Goal: Information Seeking & Learning: Learn about a topic

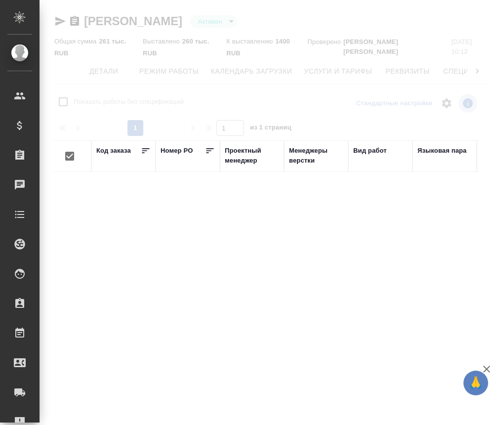
checkbox input "false"
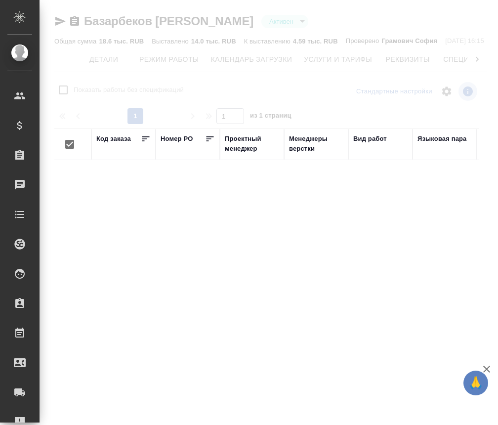
checkbox input "false"
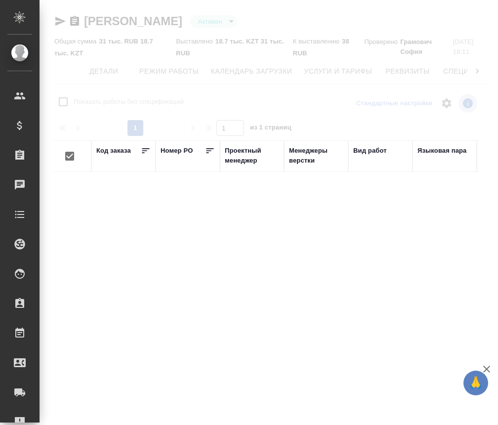
checkbox input "false"
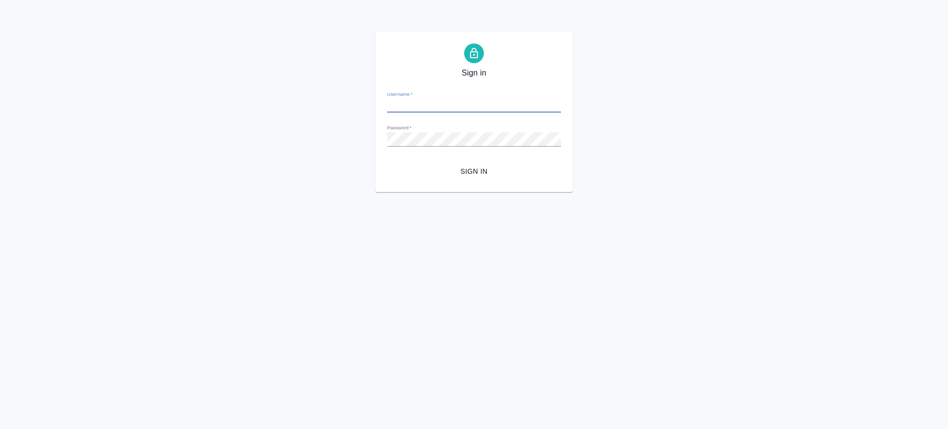
type input "[PERSON_NAME][EMAIL_ADDRESS][DOMAIN_NAME]"
click at [485, 177] on span "Sign in" at bounding box center [474, 171] width 158 height 12
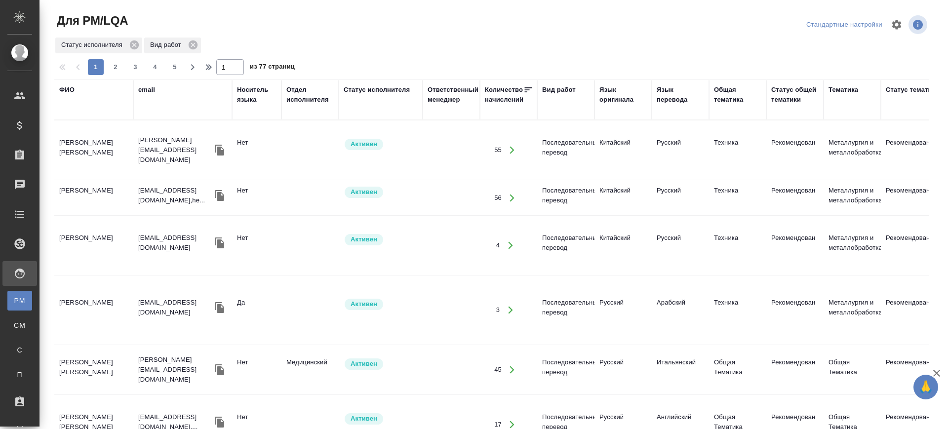
click at [566, 85] on div "Вид работ" at bounding box center [559, 90] width 34 height 10
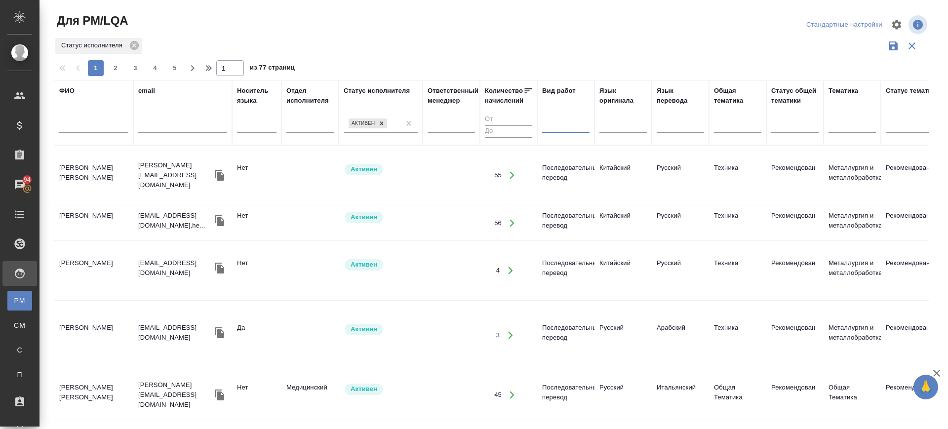
click at [550, 124] on div at bounding box center [565, 123] width 47 height 14
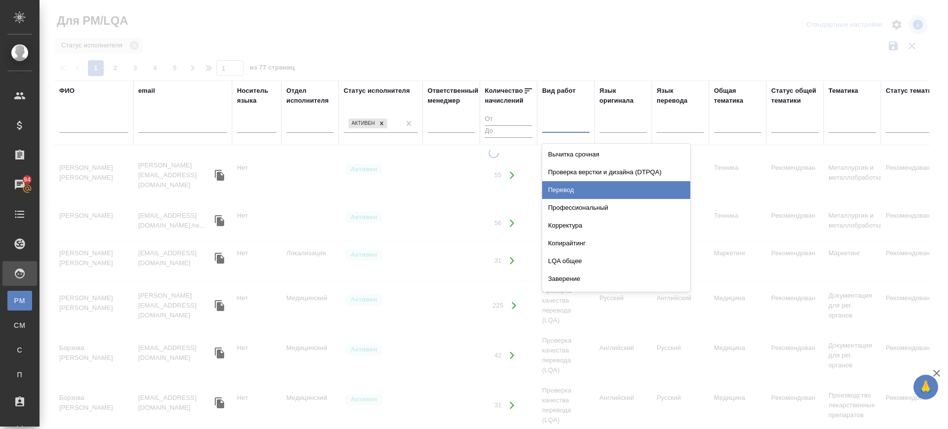
click at [569, 188] on div "Перевод" at bounding box center [616, 190] width 148 height 18
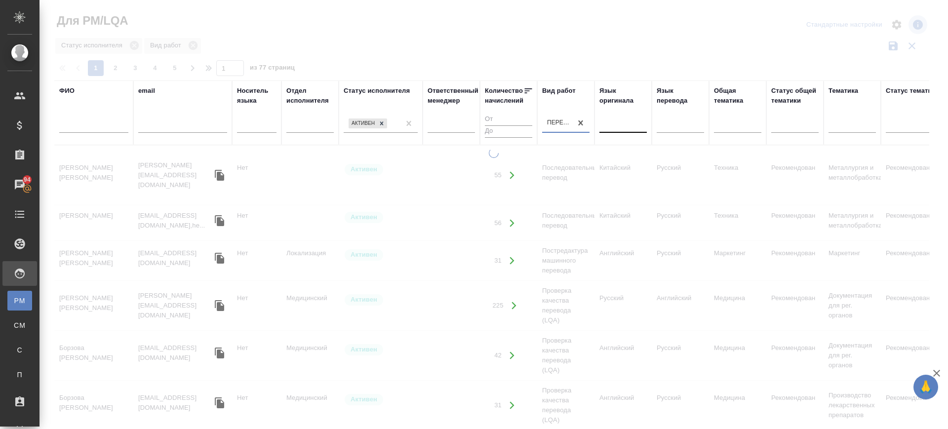
click at [622, 127] on div at bounding box center [623, 123] width 47 height 14
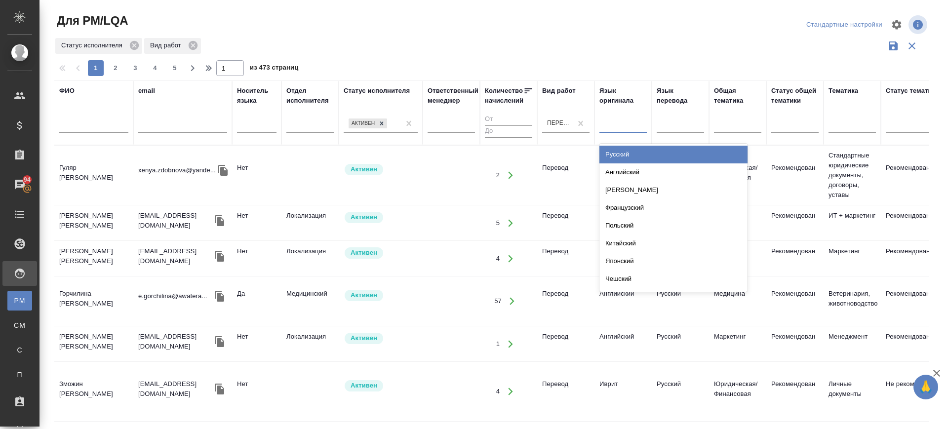
click at [624, 152] on div "Русский" at bounding box center [674, 155] width 148 height 18
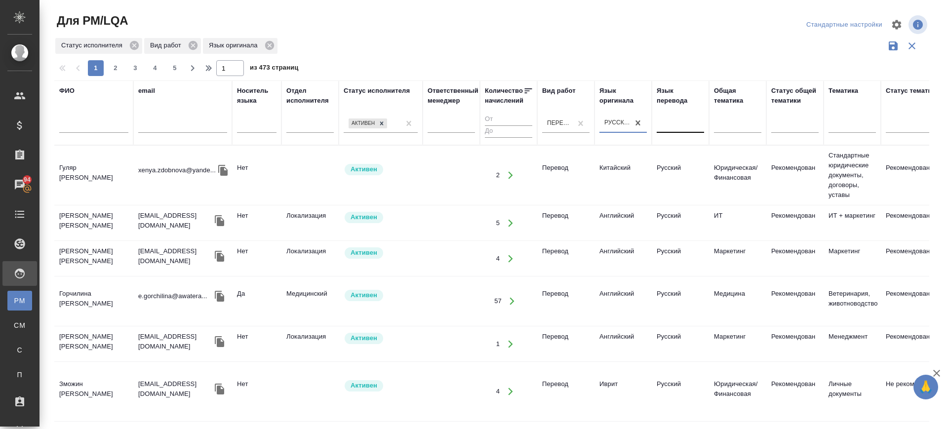
click at [677, 121] on div at bounding box center [680, 123] width 47 height 14
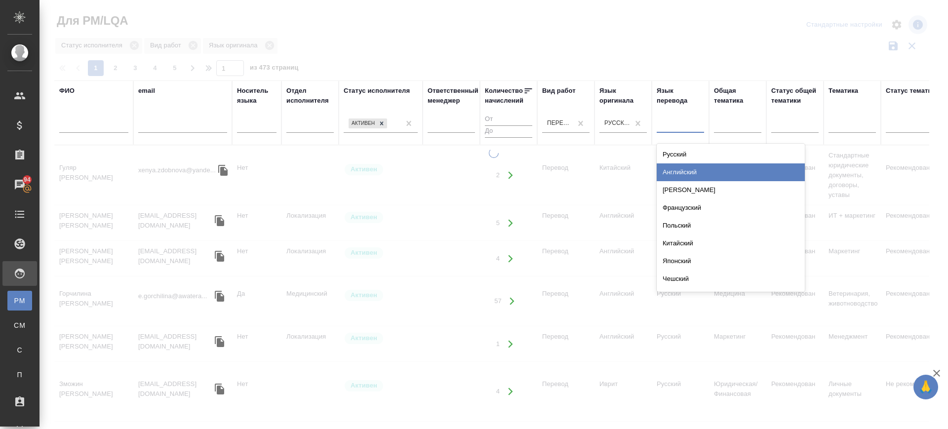
click at [682, 243] on div "Китайский" at bounding box center [731, 244] width 148 height 18
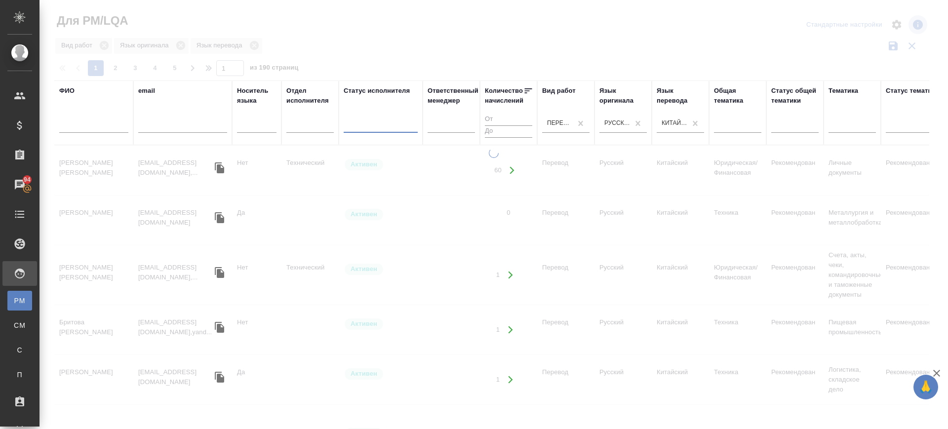
click at [384, 125] on div at bounding box center [381, 123] width 74 height 14
type input "под"
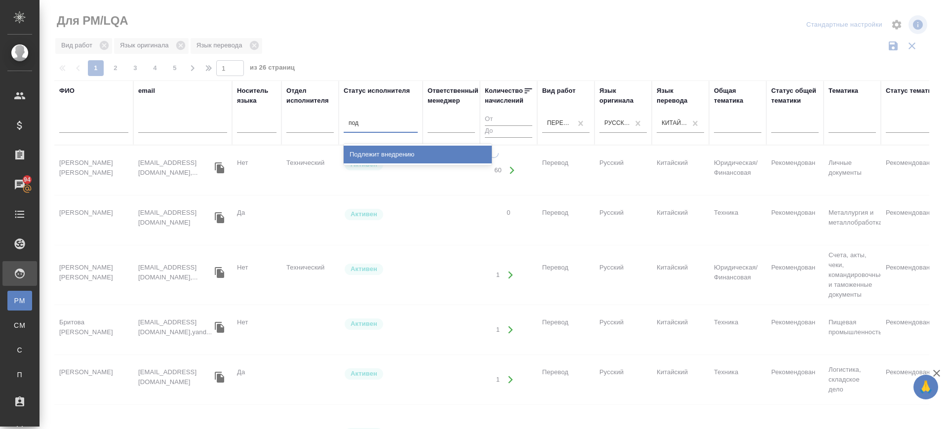
click at [382, 152] on div "Подлежит внедрению" at bounding box center [418, 155] width 148 height 18
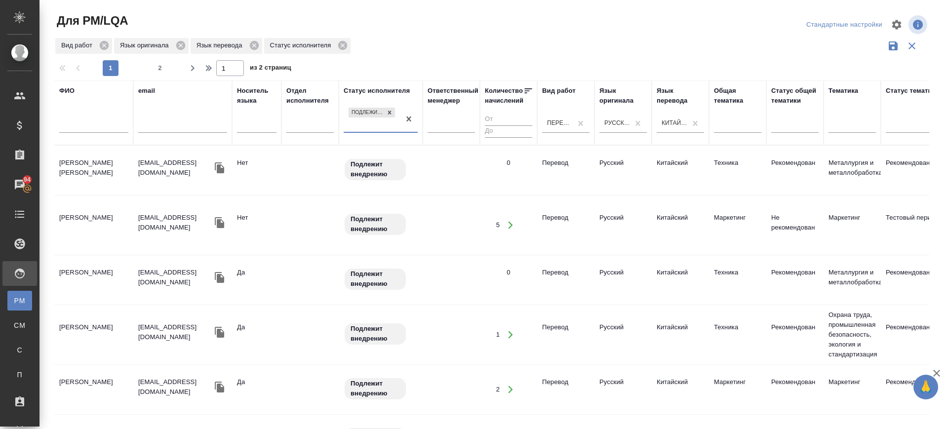
click at [82, 168] on td "Ткаченко Анастасия" at bounding box center [93, 170] width 79 height 35
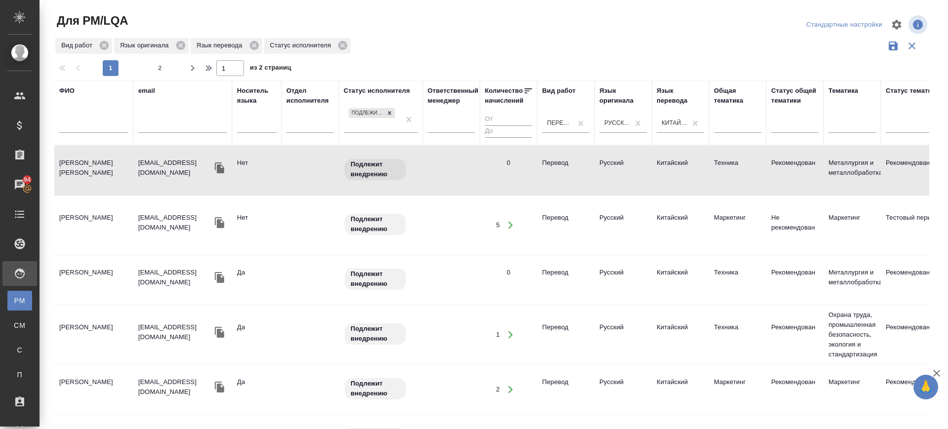
click at [71, 237] on td "Сюн Янь" at bounding box center [93, 225] width 79 height 35
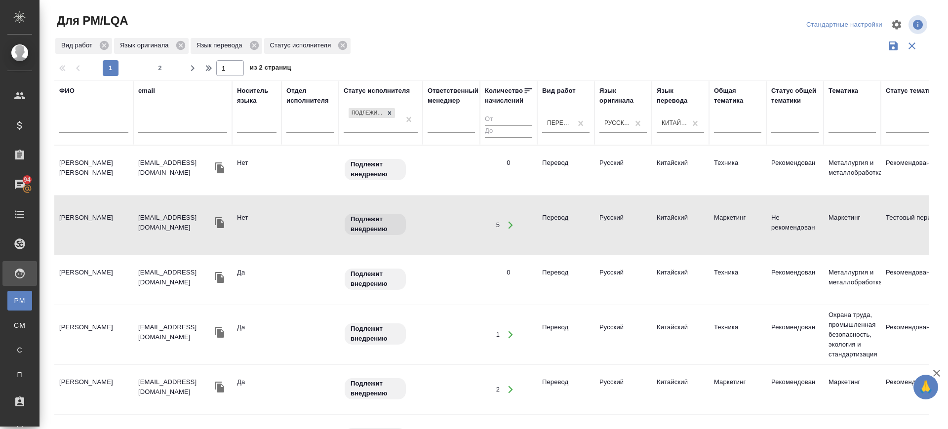
click at [65, 272] on td "Wang Raisa" at bounding box center [93, 280] width 79 height 35
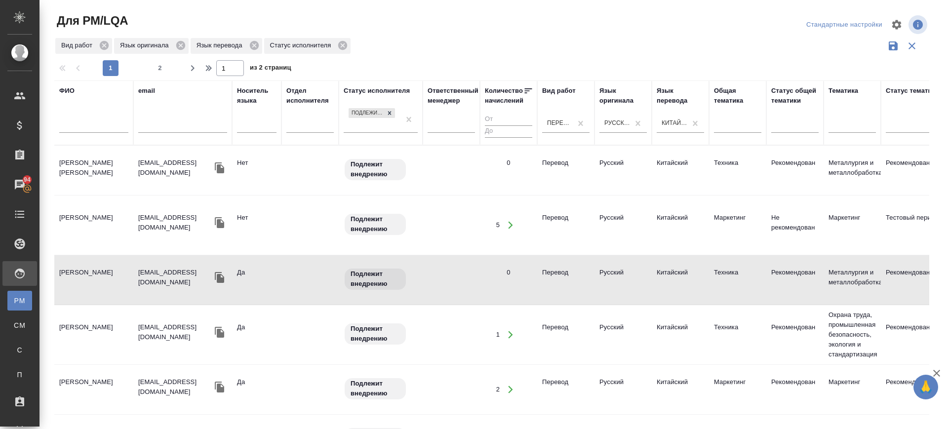
click at [76, 377] on td "Гу Мэняо" at bounding box center [93, 389] width 79 height 35
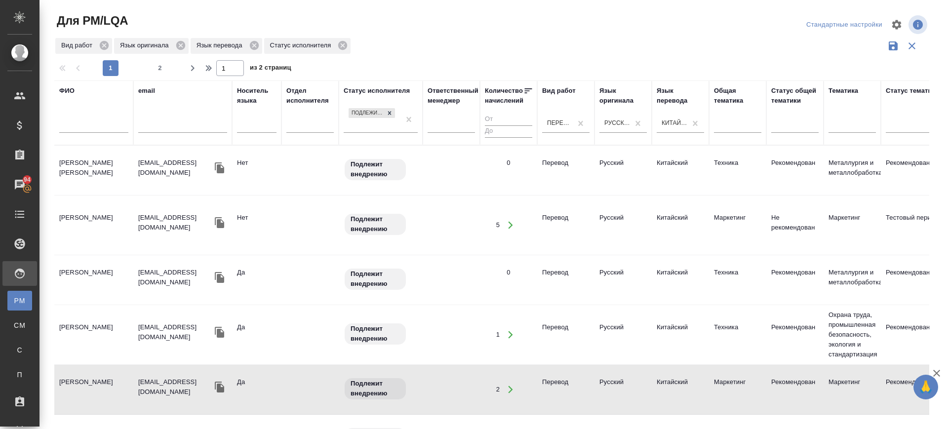
click at [80, 380] on td "Гу Мэняо" at bounding box center [93, 389] width 79 height 35
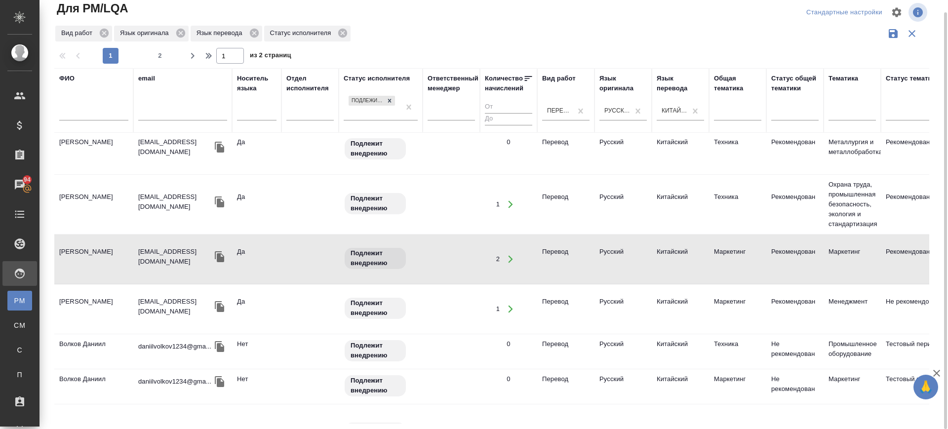
scroll to position [123, 0]
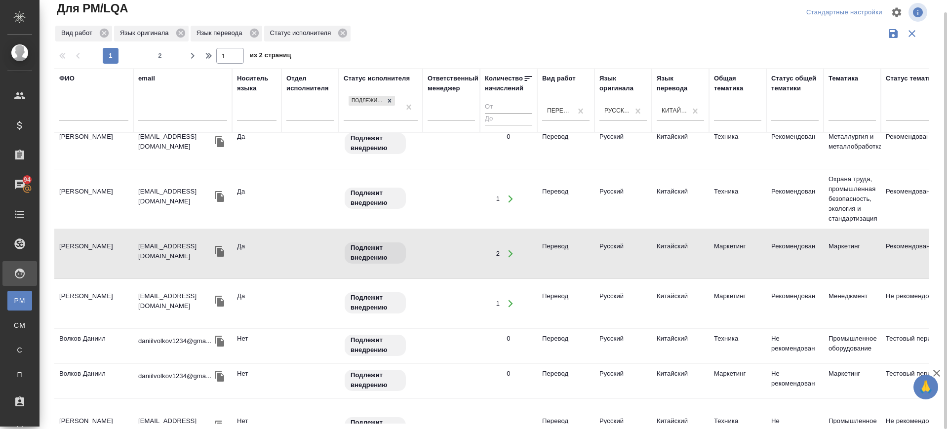
click at [94, 339] on td "Волков Даниил" at bounding box center [93, 346] width 79 height 35
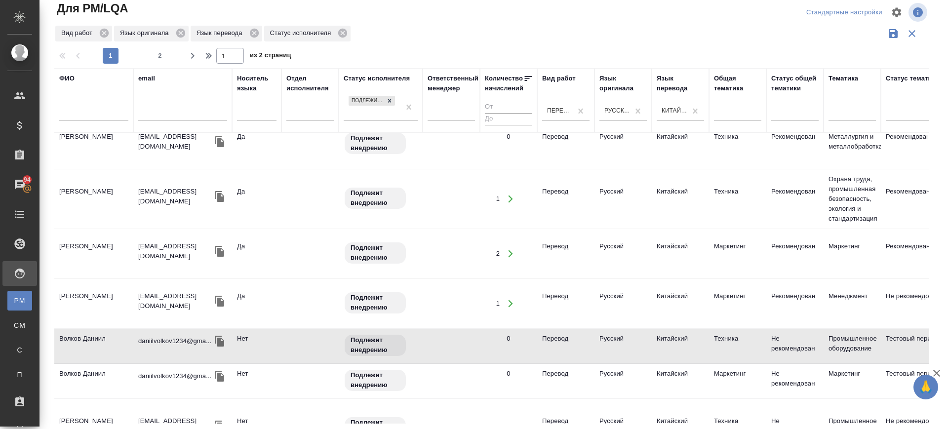
click at [94, 339] on td "Волков Даниил" at bounding box center [93, 346] width 79 height 35
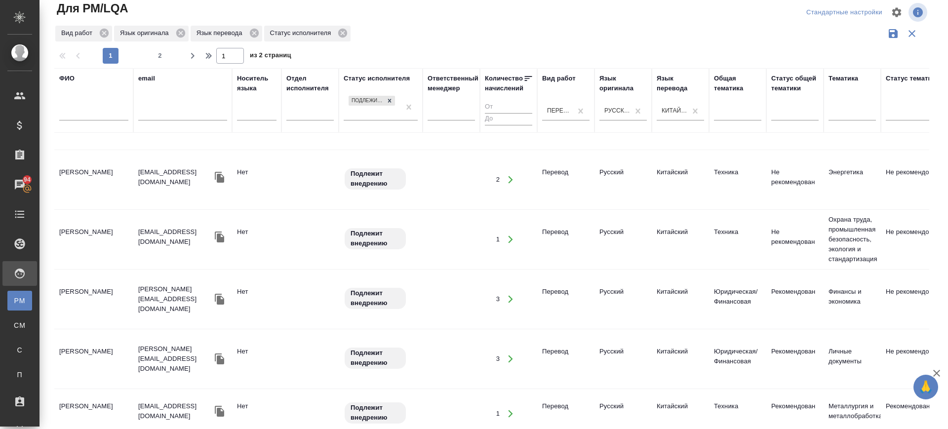
scroll to position [679, 0]
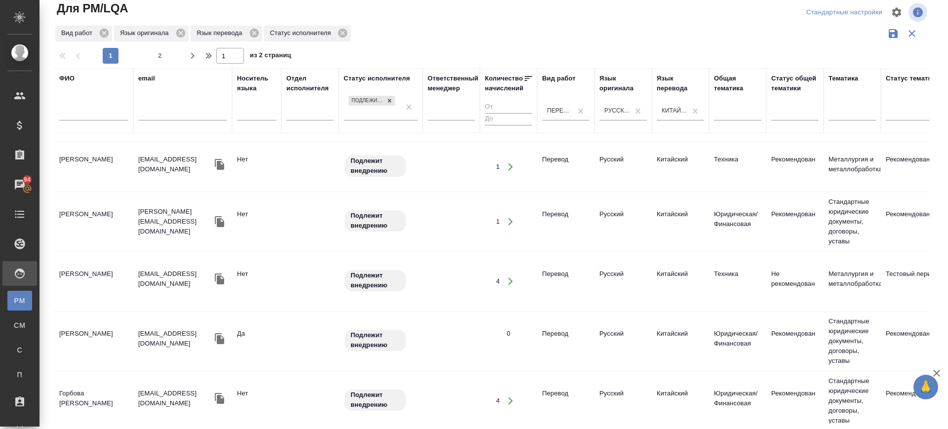
click at [94, 324] on td "Wang Raisa" at bounding box center [93, 341] width 79 height 35
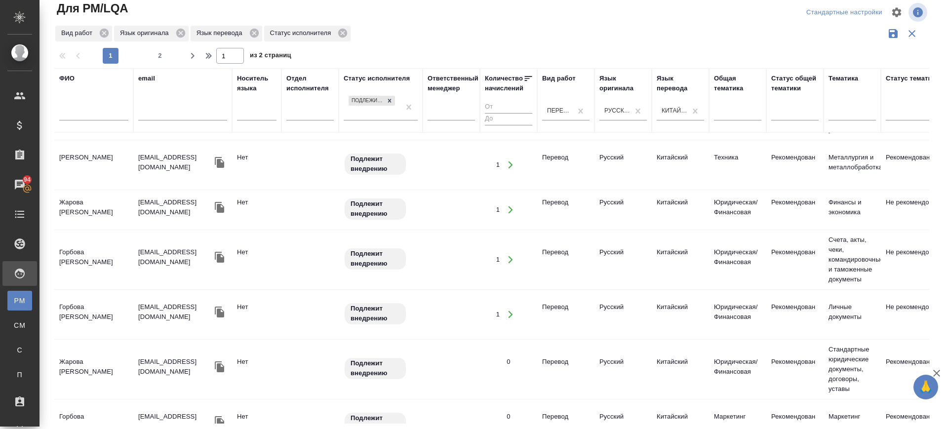
scroll to position [1006, 0]
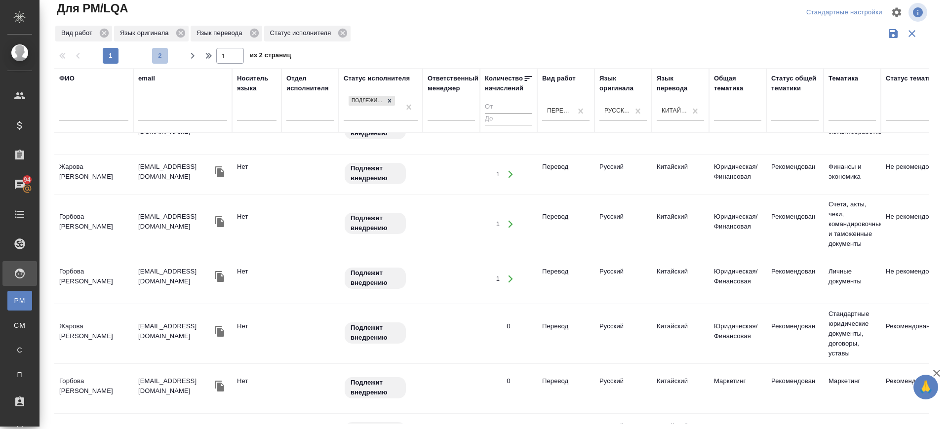
click at [157, 55] on span "2" at bounding box center [160, 56] width 16 height 10
type input "2"
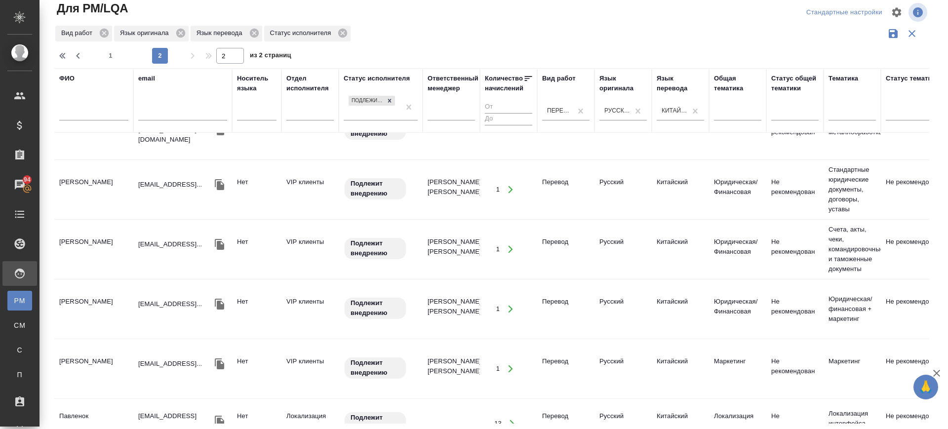
scroll to position [697, 0]
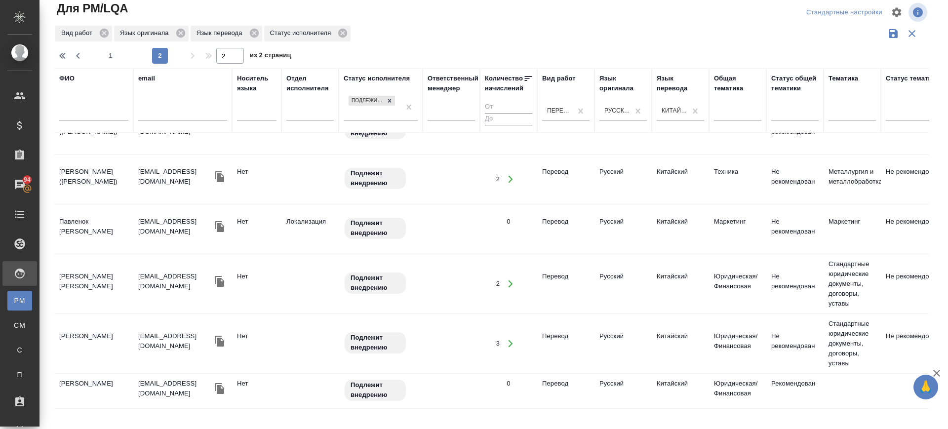
click at [89, 176] on td "Wang Lei (Алексей)" at bounding box center [93, 179] width 79 height 35
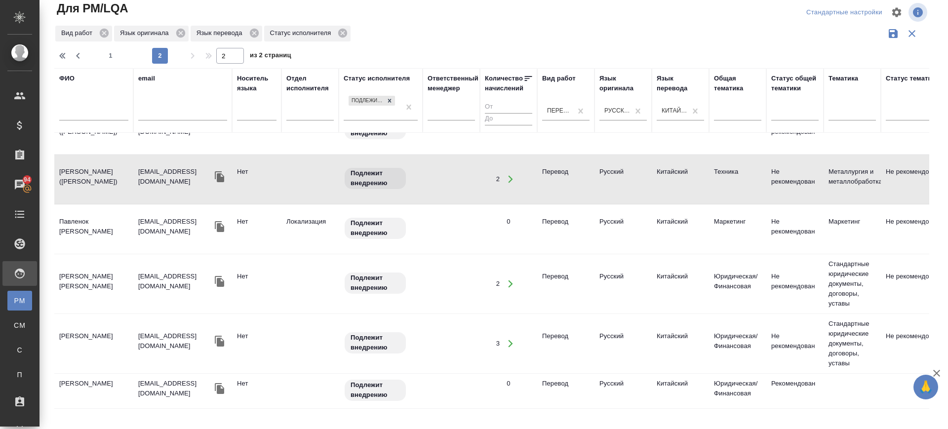
click at [89, 176] on td "Wang Lei (Алексей)" at bounding box center [93, 179] width 79 height 35
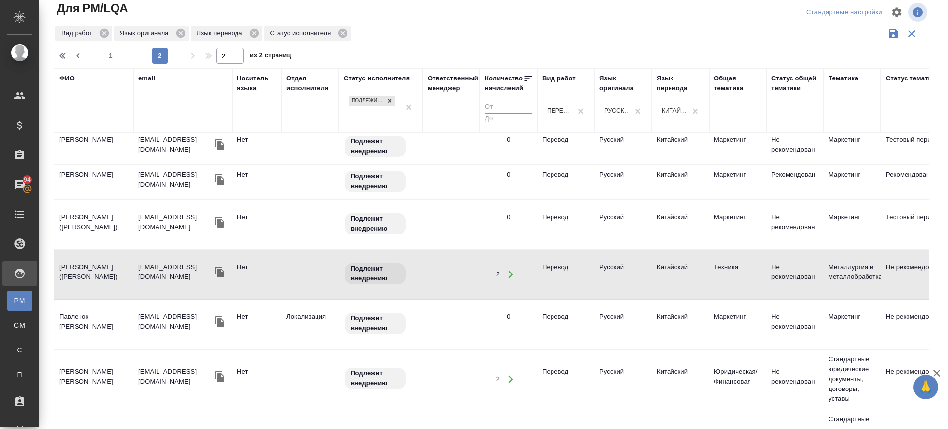
scroll to position [574, 0]
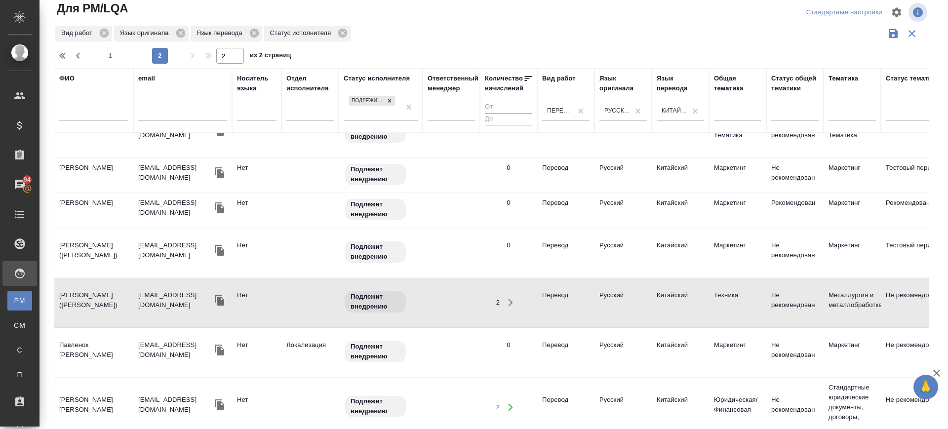
click at [95, 197] on td "Яхань Чжан" at bounding box center [93, 210] width 79 height 35
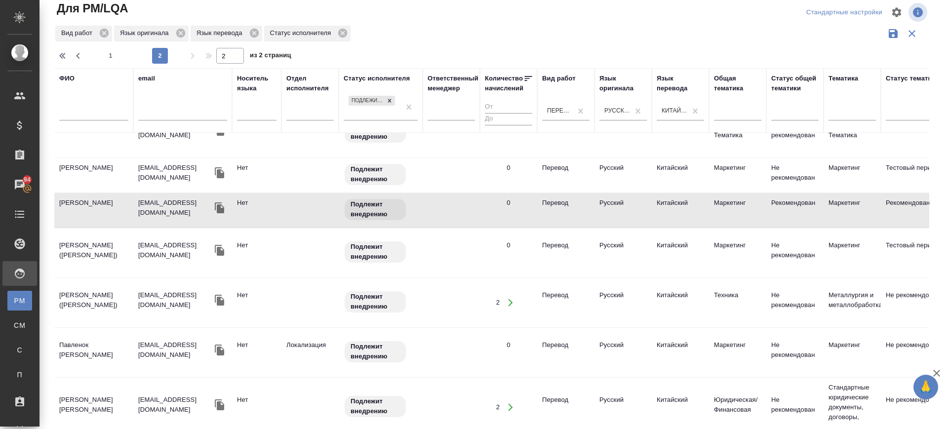
click at [91, 198] on td "Яхань Чжан" at bounding box center [93, 210] width 79 height 35
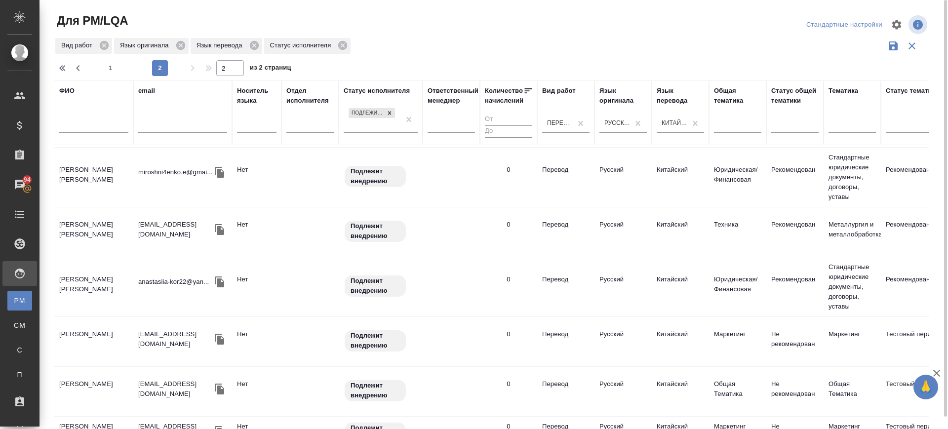
scroll to position [47, 0]
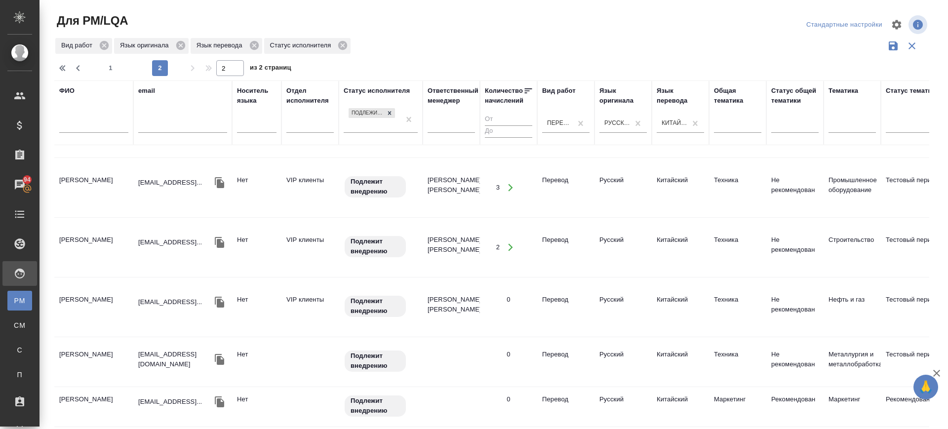
click at [91, 349] on td "Чжоу Пин Пин" at bounding box center [93, 362] width 79 height 35
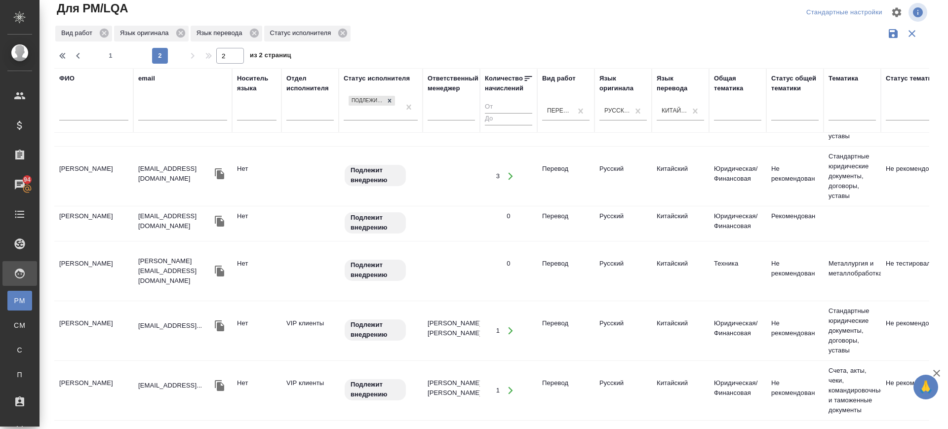
scroll to position [1035, 0]
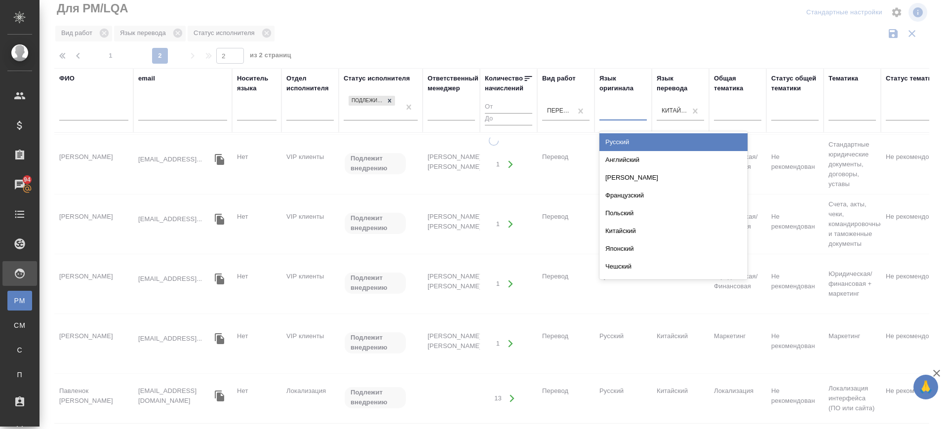
click at [614, 113] on div at bounding box center [623, 111] width 47 height 14
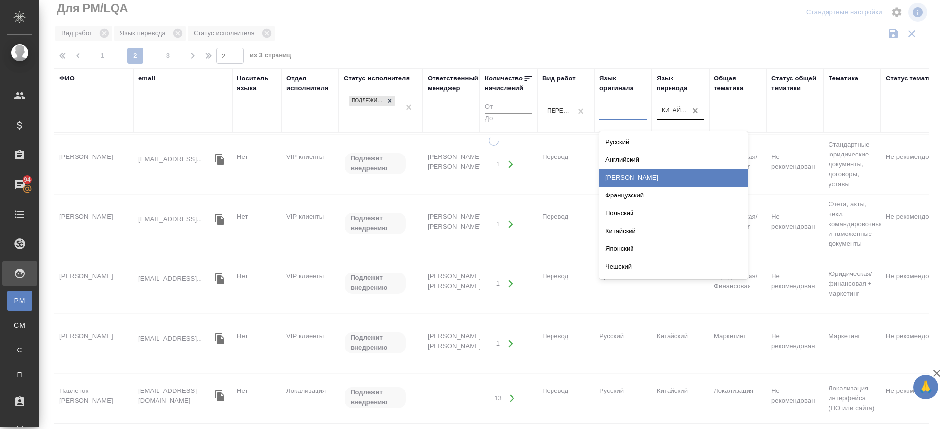
click at [630, 227] on div "Китайский" at bounding box center [674, 231] width 148 height 18
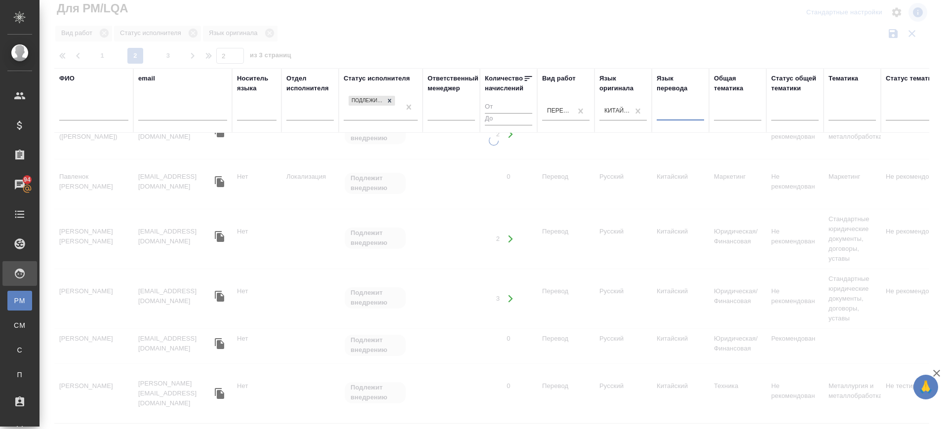
type input "р"
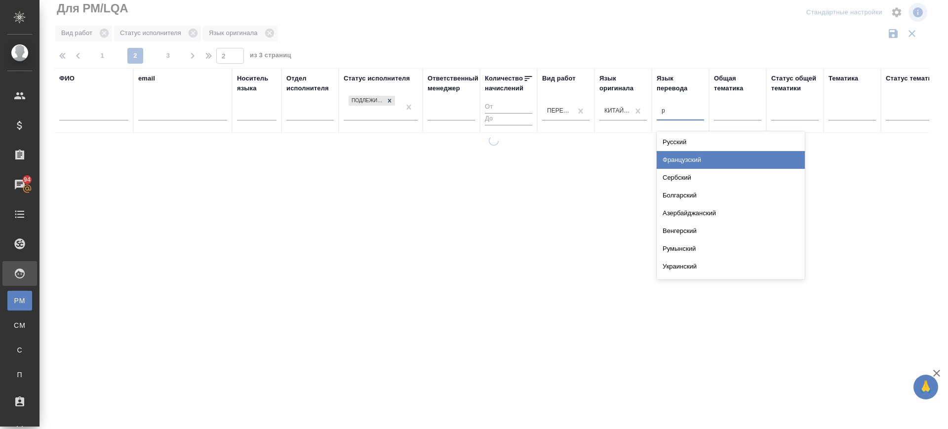
scroll to position [0, 0]
click at [672, 144] on div "Русский" at bounding box center [731, 142] width 148 height 18
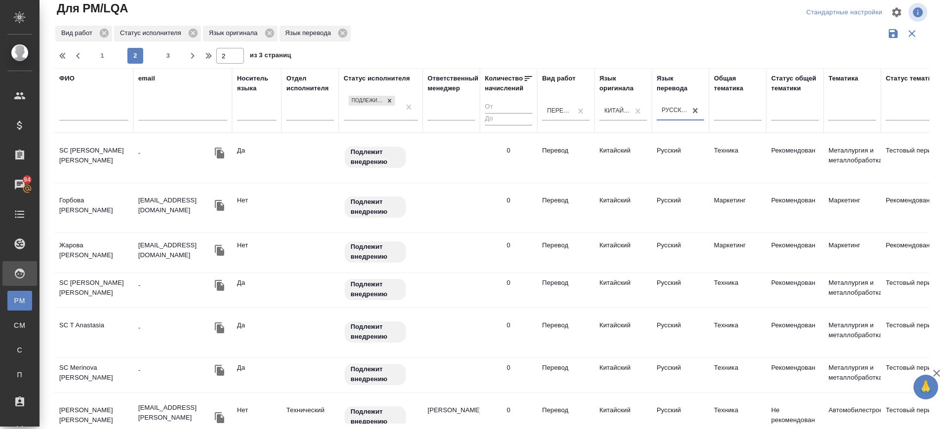
click at [84, 368] on td "SC Merinova Elena" at bounding box center [93, 375] width 79 height 35
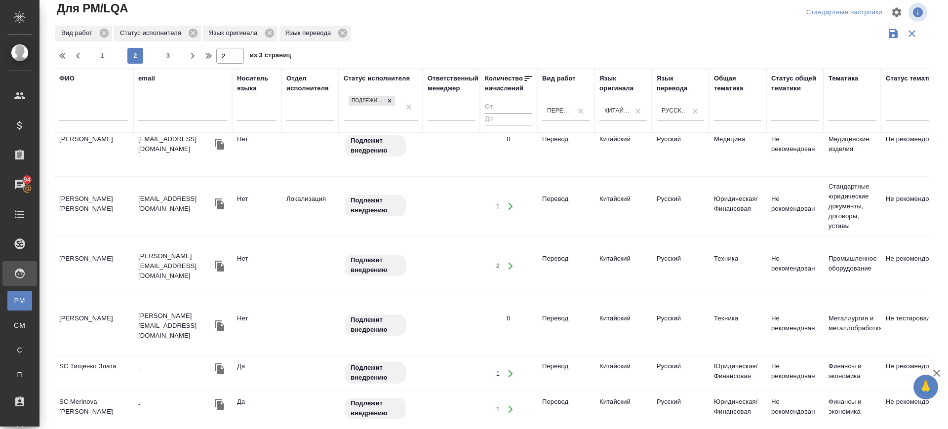
scroll to position [933, 0]
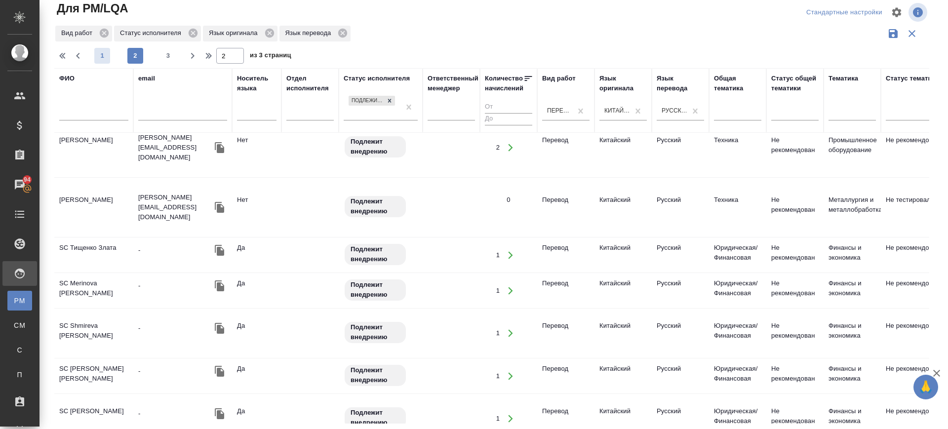
click at [103, 53] on span "1" at bounding box center [102, 56] width 16 height 10
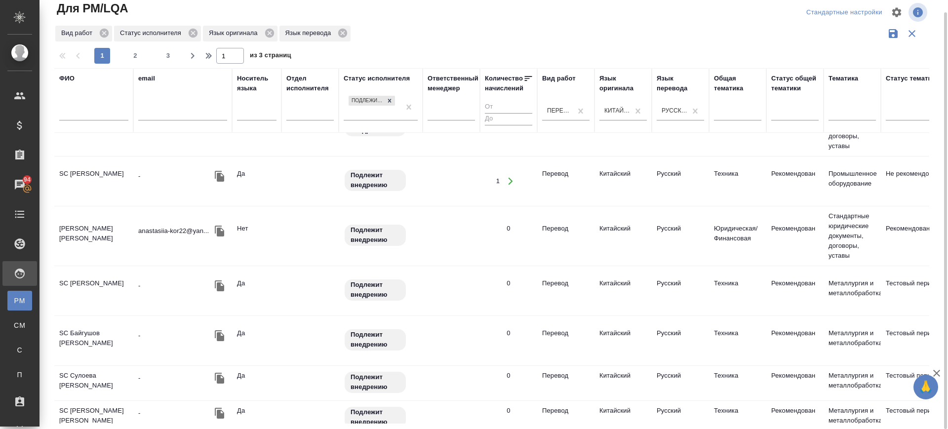
scroll to position [961, 0]
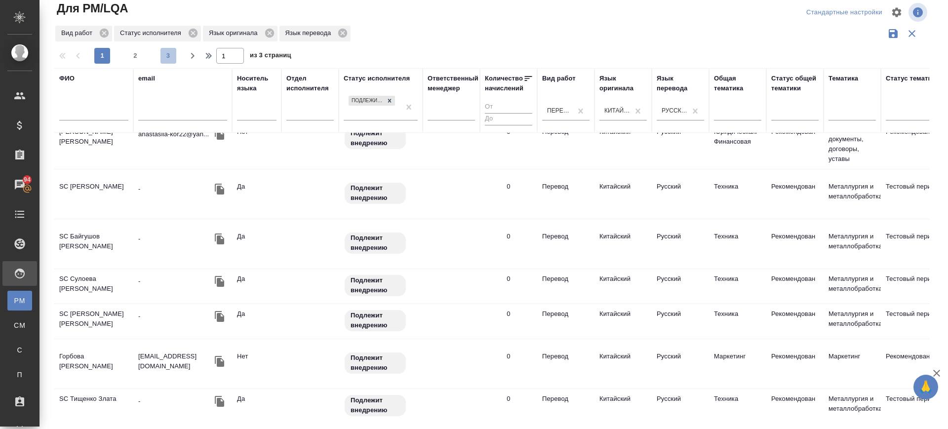
click at [175, 55] on span "3" at bounding box center [169, 56] width 16 height 10
type input "3"
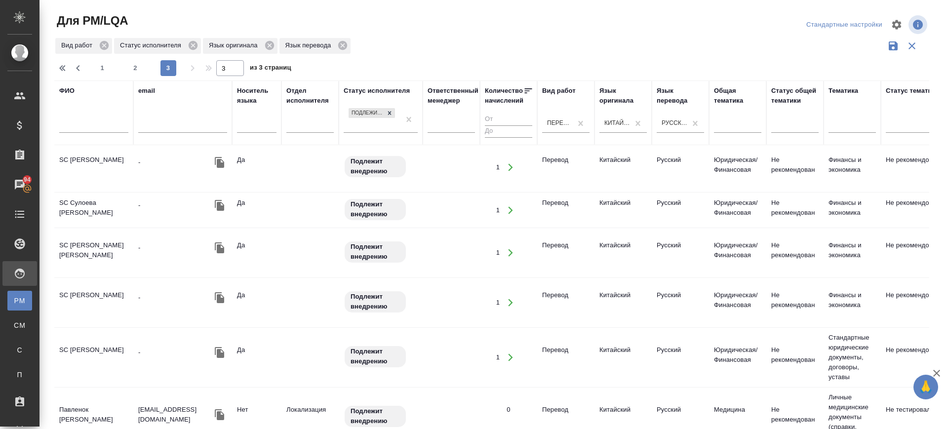
scroll to position [59, 0]
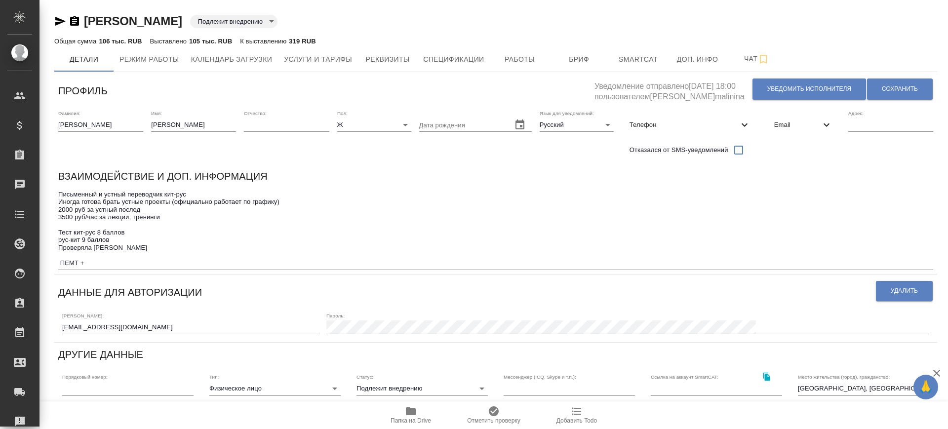
click at [75, 19] on icon "button" at bounding box center [75, 21] width 12 height 12
drag, startPoint x: 58, startPoint y: 234, endPoint x: 126, endPoint y: 240, distance: 68.4
click at [126, 240] on textarea "Письменный и устный переводчик кит-рус Иногда готова брать устные проекты (офиц…" at bounding box center [495, 229] width 875 height 76
click at [579, 57] on span "Бриф" at bounding box center [579, 59] width 47 height 12
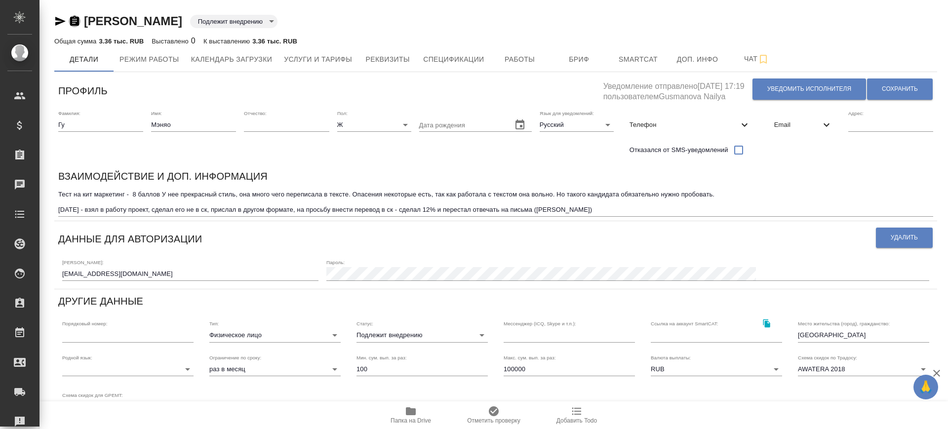
click at [77, 21] on icon "button" at bounding box center [74, 21] width 9 height 10
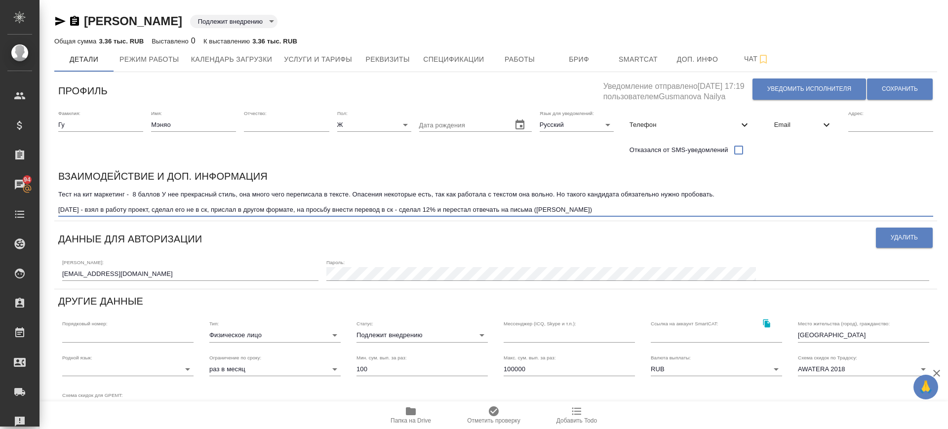
click at [92, 197] on textarea "Тест на кит маркетинг - 8 баллов У нее прекрасный стиль, она много чего перепис…" at bounding box center [495, 202] width 875 height 23
drag, startPoint x: 59, startPoint y: 195, endPoint x: 161, endPoint y: 192, distance: 101.8
click at [161, 192] on textarea "Тест на кит маркетинг - 8 баллов У нее прекрасный стиль, она много чего перепис…" at bounding box center [495, 202] width 875 height 23
click at [568, 53] on span "Бриф" at bounding box center [579, 59] width 47 height 12
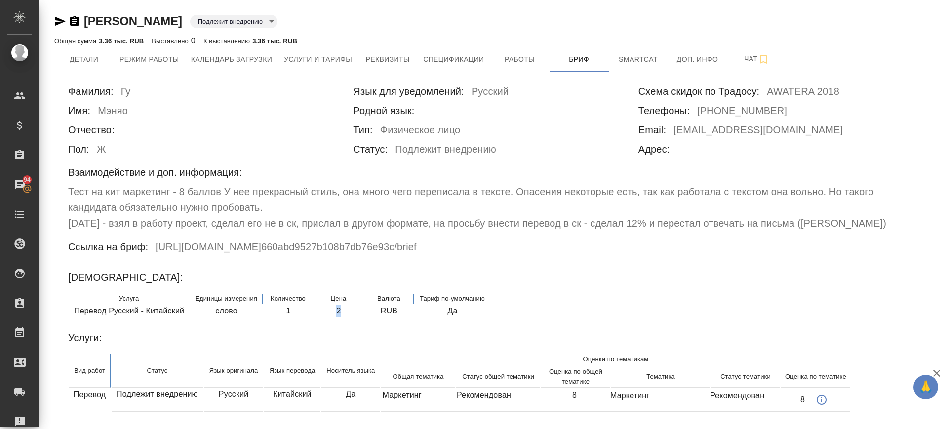
drag, startPoint x: 333, startPoint y: 311, endPoint x: 347, endPoint y: 311, distance: 14.3
click at [347, 311] on td "2" at bounding box center [338, 311] width 49 height 12
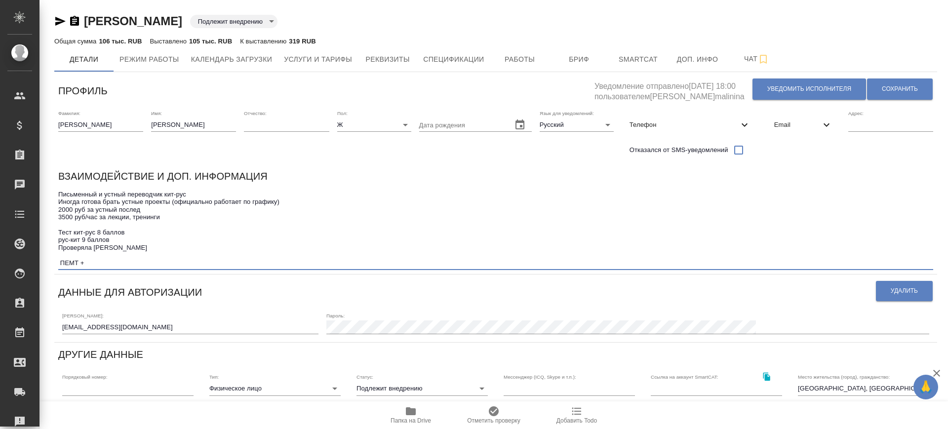
drag, startPoint x: 61, startPoint y: 233, endPoint x: 139, endPoint y: 242, distance: 79.0
click at [139, 242] on textarea "Письменный и устный переводчик кит-рус Иногда готова брать устные проекты (офиц…" at bounding box center [495, 229] width 875 height 76
click at [58, 234] on div "Взаимодействие и доп. информация Письменный и устный переводчик кит-рус Иногда …" at bounding box center [495, 219] width 883 height 110
drag, startPoint x: 61, startPoint y: 233, endPoint x: 115, endPoint y: 243, distance: 55.3
click at [115, 243] on textarea "Письменный и устный переводчик кит-рус Иногда готова брать устные проекты (офиц…" at bounding box center [495, 229] width 875 height 76
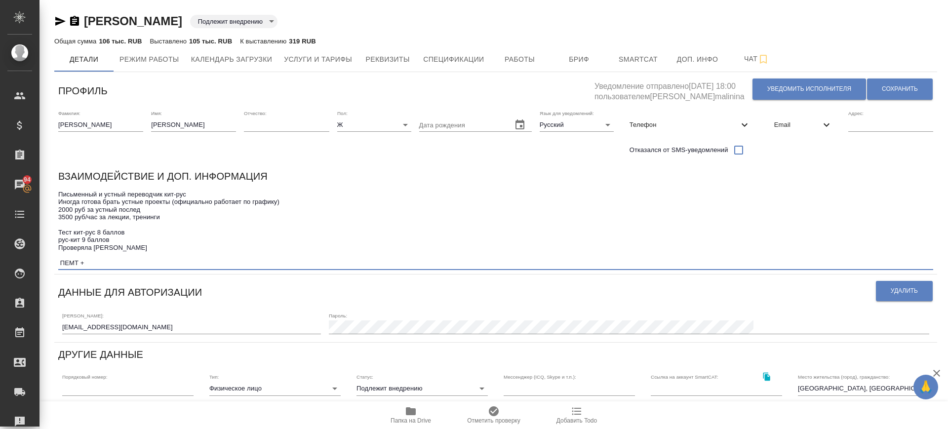
click at [121, 242] on textarea "Письменный и устный переводчик кит-рус Иногда готова брать устные проекты (офиц…" at bounding box center [495, 229] width 875 height 76
click at [119, 245] on textarea "Письменный и устный переводчик кит-рус Иногда готова брать устные проекты (офиц…" at bounding box center [495, 229] width 875 height 76
drag, startPoint x: 116, startPoint y: 242, endPoint x: 54, endPoint y: 233, distance: 62.8
click at [54, 233] on div "Ткаченко Анастасия Подлежит внедрению toBeImplemented Общая сумма 106 тыс. RUB …" at bounding box center [496, 333] width 894 height 667
click at [563, 50] on button "Бриф" at bounding box center [579, 59] width 59 height 25
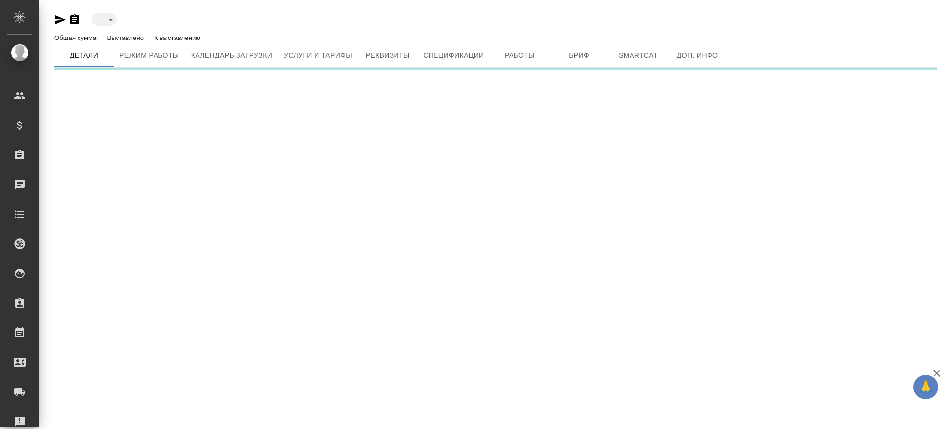
type input "toBeImplemented"
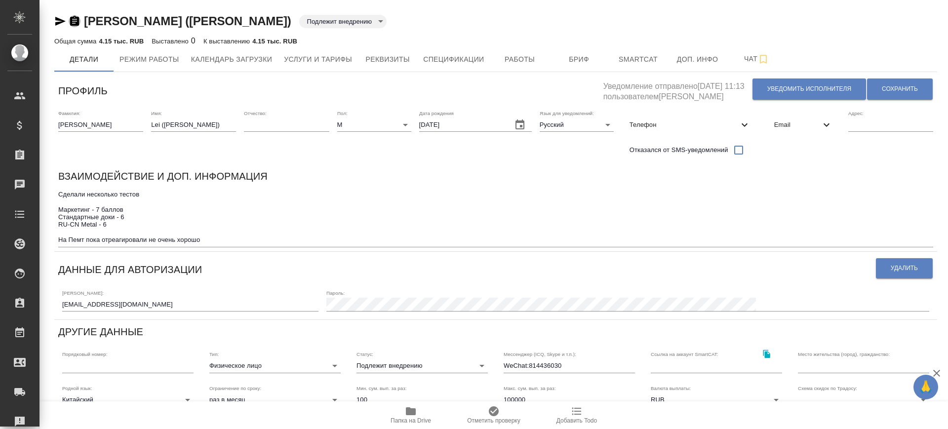
click at [73, 20] on icon "button" at bounding box center [75, 21] width 12 height 12
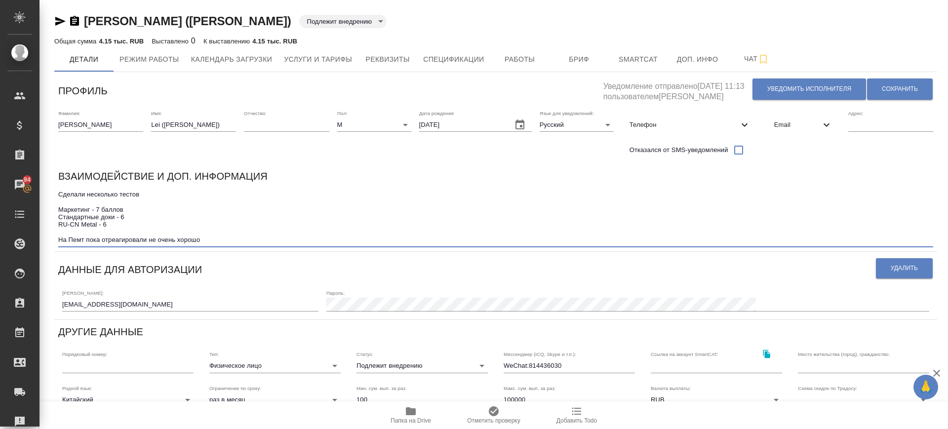
click at [135, 212] on textarea "Сделали несколько тестов Маркетинг - 7 баллов Стандартные доки - 6 RU-CN Metal …" at bounding box center [495, 217] width 875 height 53
drag, startPoint x: 119, startPoint y: 222, endPoint x: 51, endPoint y: 210, distance: 68.8
click at [51, 210] on div "[PERSON_NAME] ([PERSON_NAME]) Подлежит внедрению toBeImplemented Общая сумма 4.…" at bounding box center [496, 322] width 894 height 645
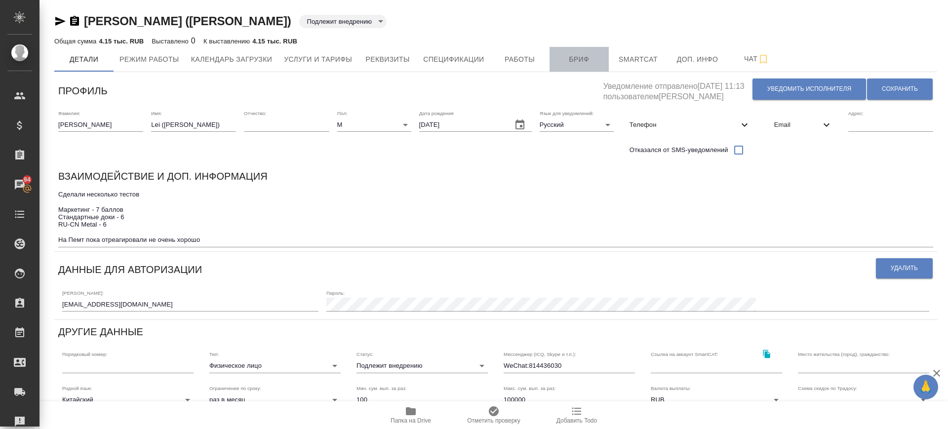
click at [581, 59] on span "Бриф" at bounding box center [579, 59] width 47 height 12
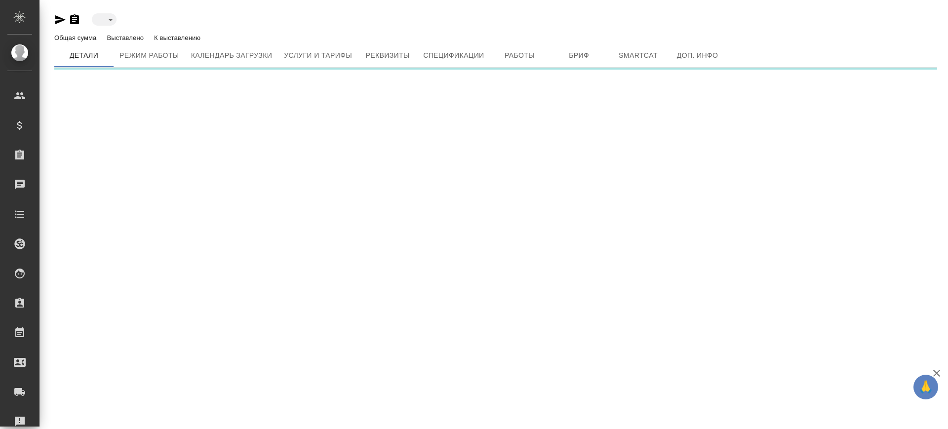
type input "toBeImplemented"
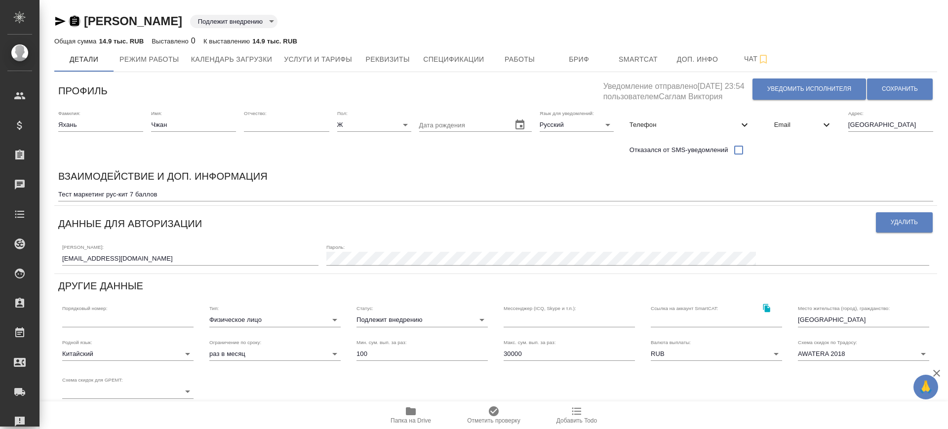
click at [78, 21] on icon "button" at bounding box center [74, 21] width 9 height 10
drag, startPoint x: 135, startPoint y: 193, endPoint x: 73, endPoint y: 198, distance: 62.9
click at [73, 198] on div "Тест маркетинг рус-кит 7 баллов x" at bounding box center [495, 195] width 875 height 14
click at [512, 55] on span "Работы" at bounding box center [519, 59] width 47 height 12
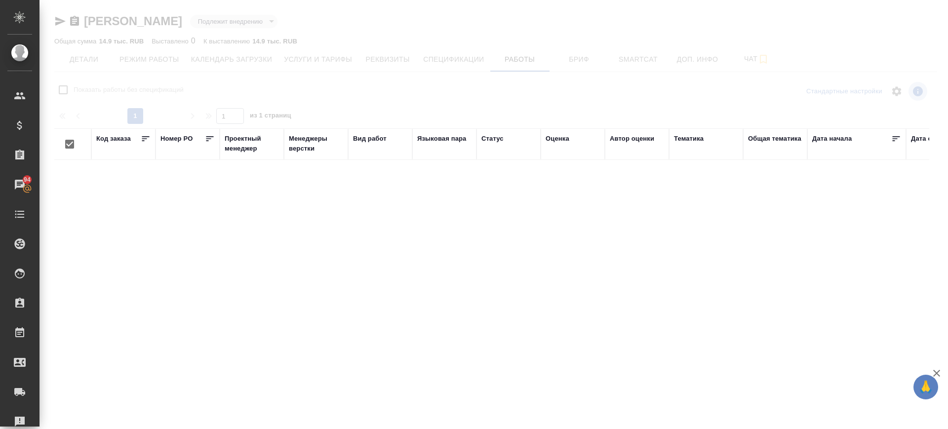
checkbox input "false"
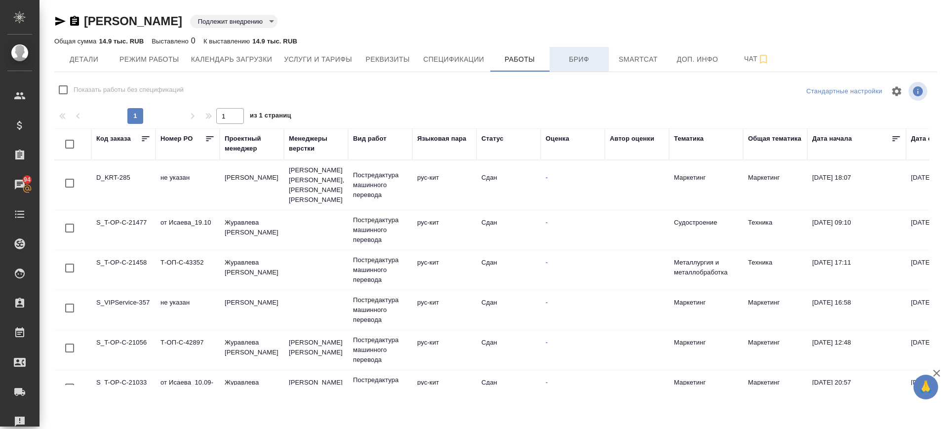
click at [562, 53] on span "Бриф" at bounding box center [579, 59] width 47 height 12
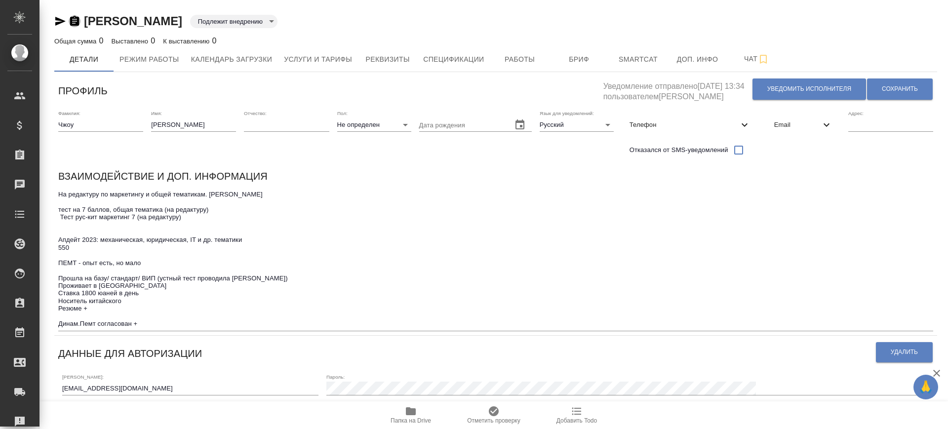
click at [79, 17] on icon "button" at bounding box center [75, 21] width 12 height 12
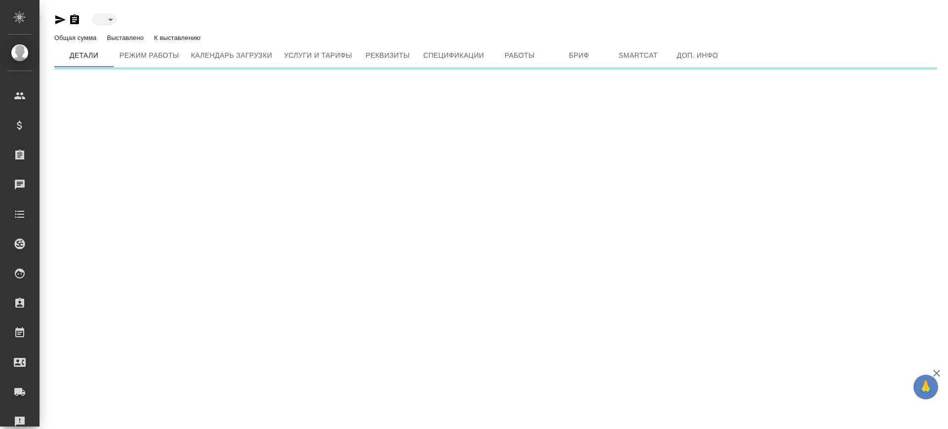
type input "toBeImplemented"
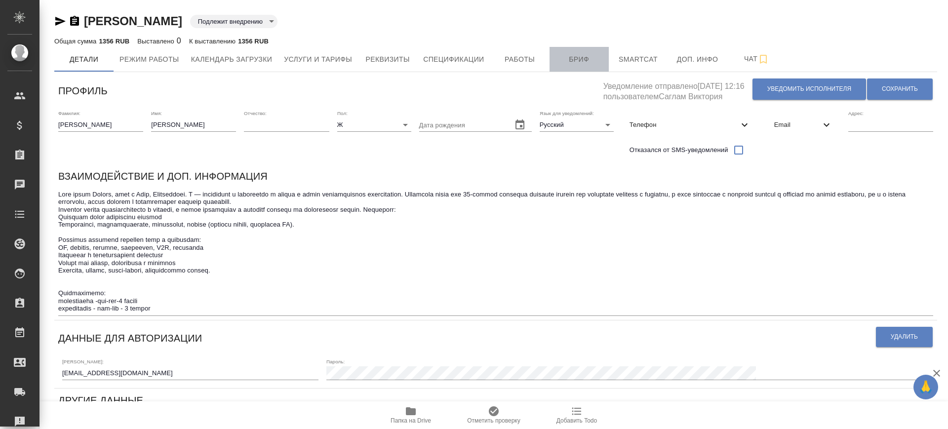
click at [572, 53] on span "Бриф" at bounding box center [579, 59] width 47 height 12
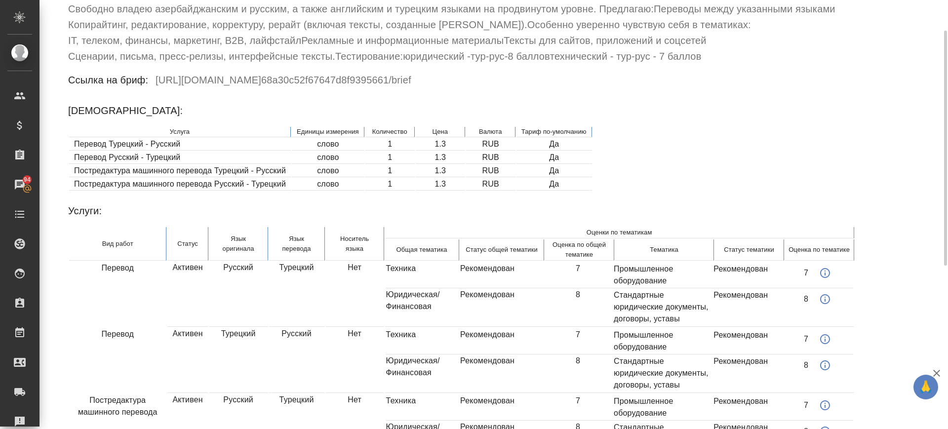
scroll to position [168, 0]
